Goal: Complete application form

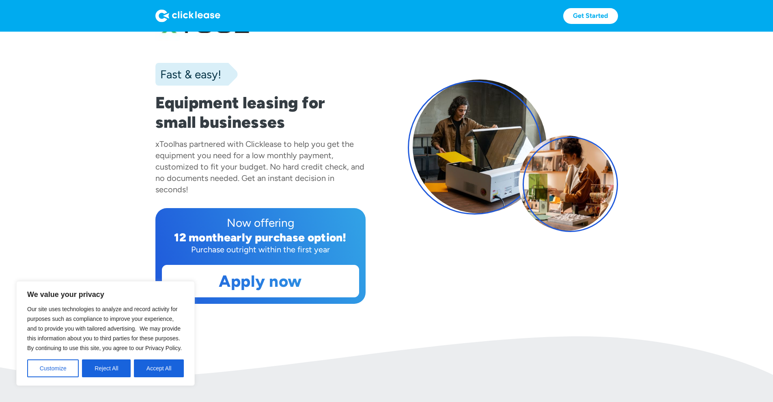
scroll to position [41, 0]
click at [157, 372] on button "Accept All" at bounding box center [159, 368] width 50 height 18
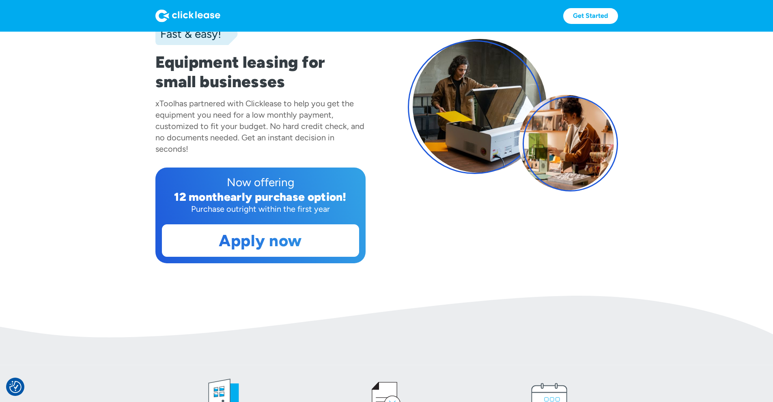
scroll to position [81, 0]
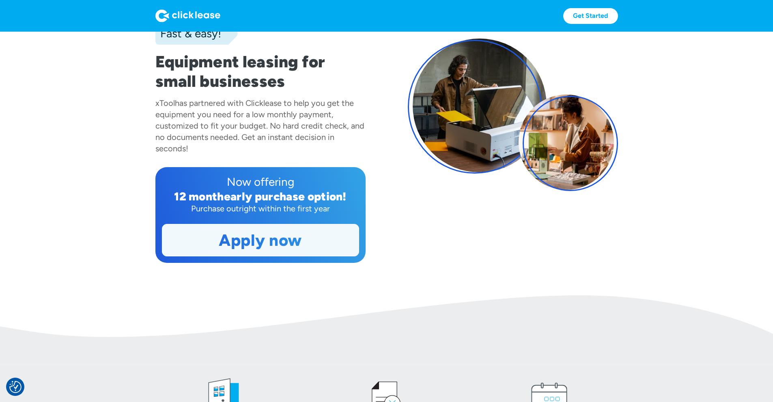
click at [259, 256] on link "Apply now" at bounding box center [260, 240] width 196 height 32
